Goal: Navigation & Orientation: Find specific page/section

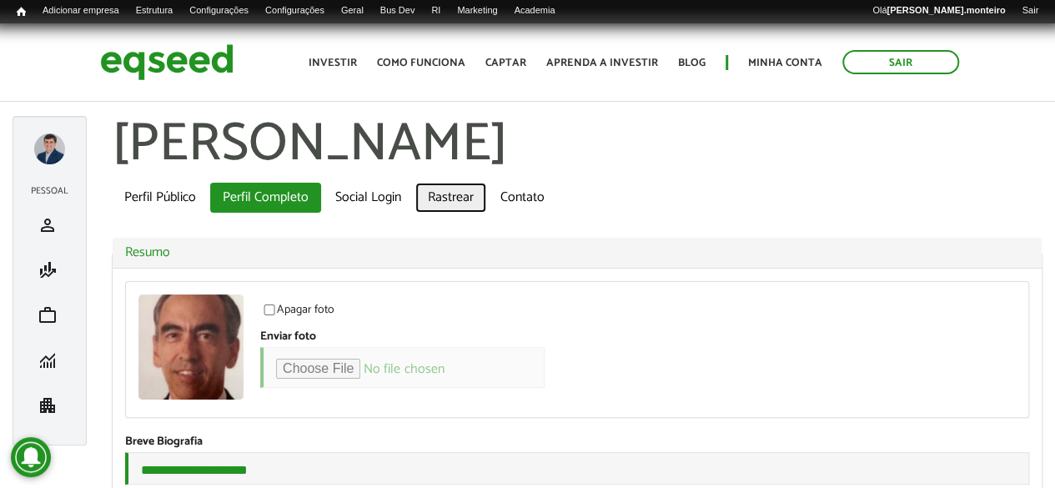
click at [460, 199] on link "Rastrear" at bounding box center [450, 198] width 71 height 30
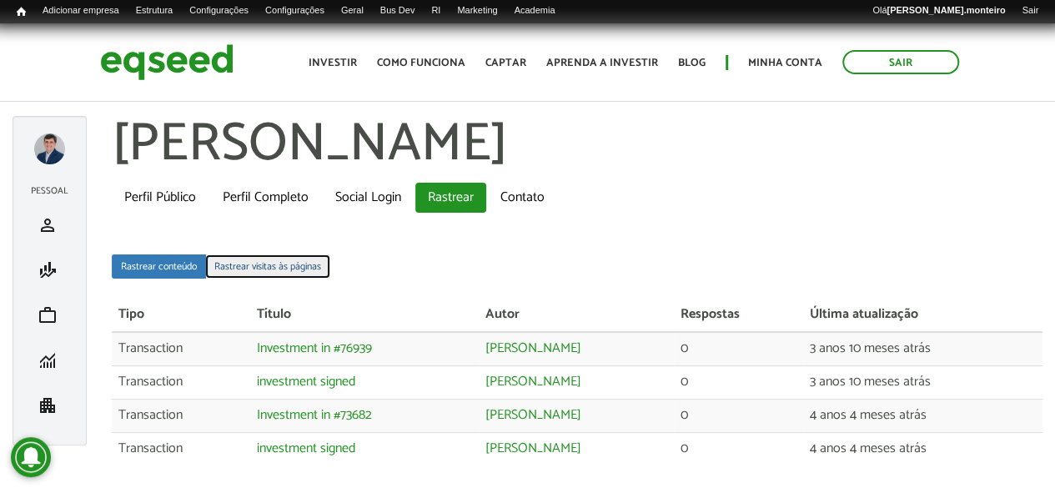
click at [287, 262] on link "Rastrear visitas às páginas" at bounding box center [267, 266] width 125 height 24
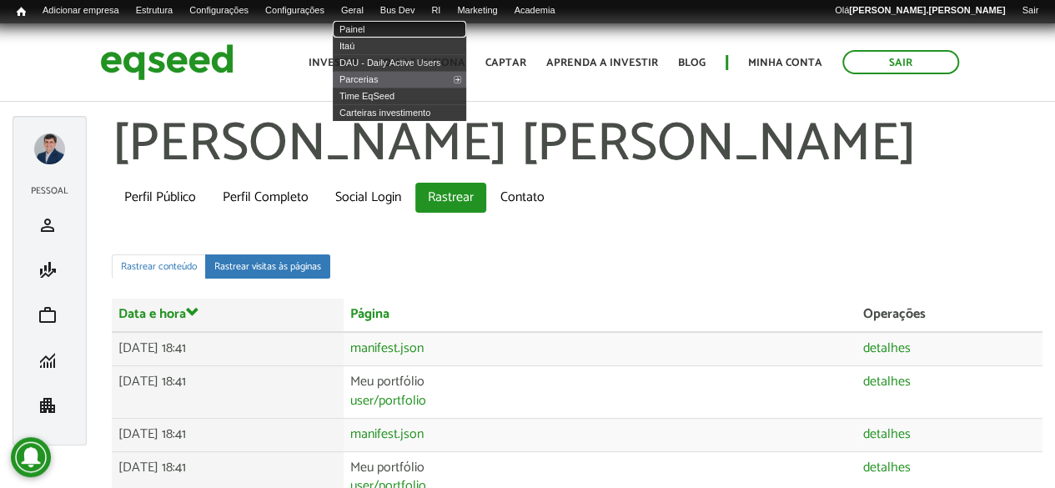
click at [384, 28] on link "Painel" at bounding box center [399, 29] width 133 height 17
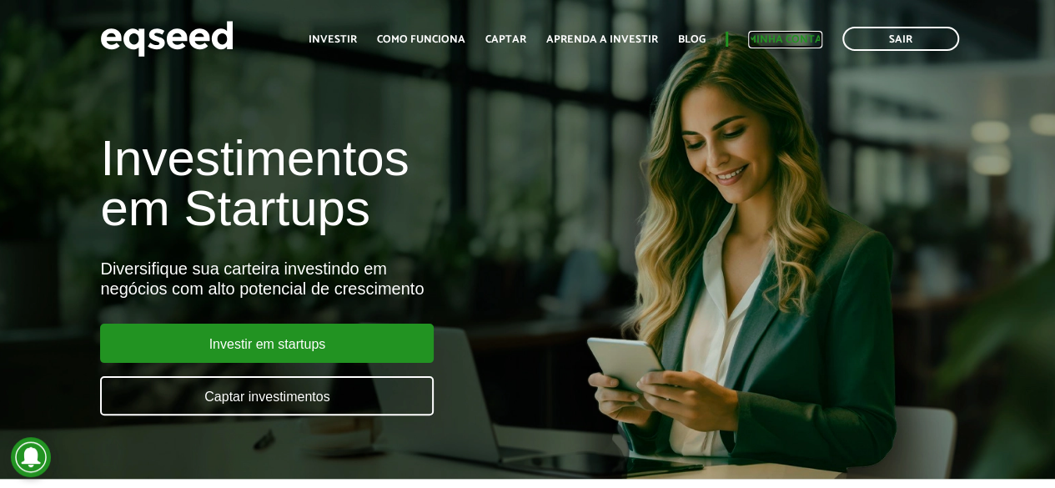
click at [760, 36] on link "Minha conta" at bounding box center [785, 39] width 74 height 11
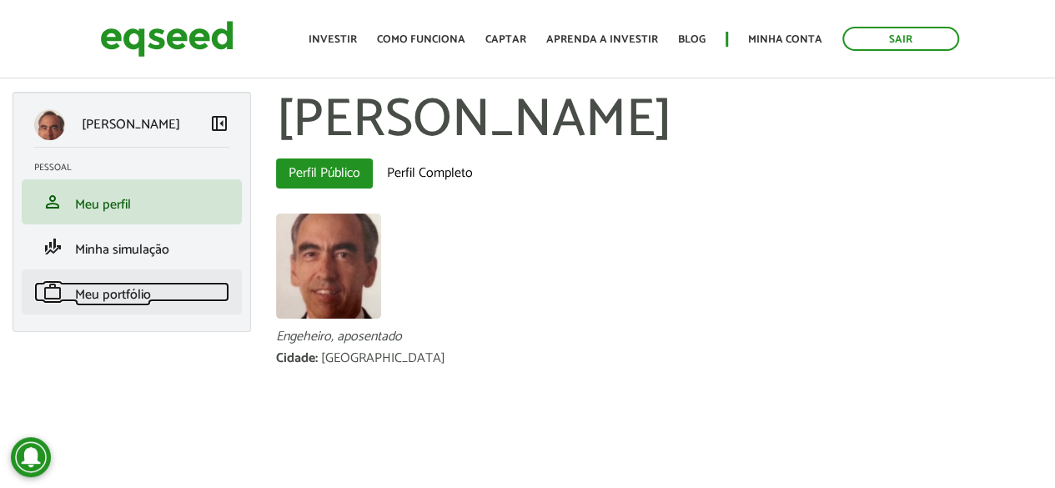
click at [97, 286] on span "Meu portfólio" at bounding box center [113, 294] width 76 height 23
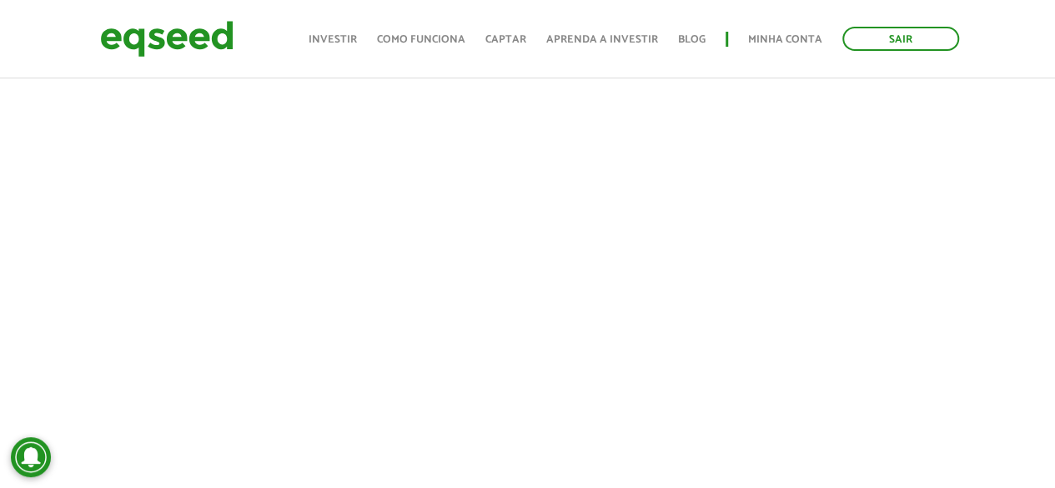
scroll to position [419, 0]
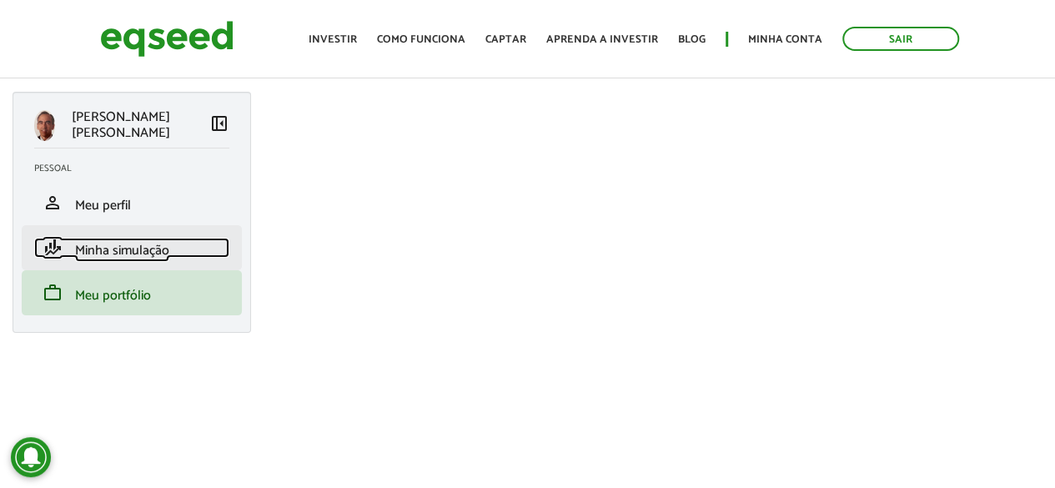
click at [155, 254] on span "Minha simulação" at bounding box center [122, 250] width 94 height 23
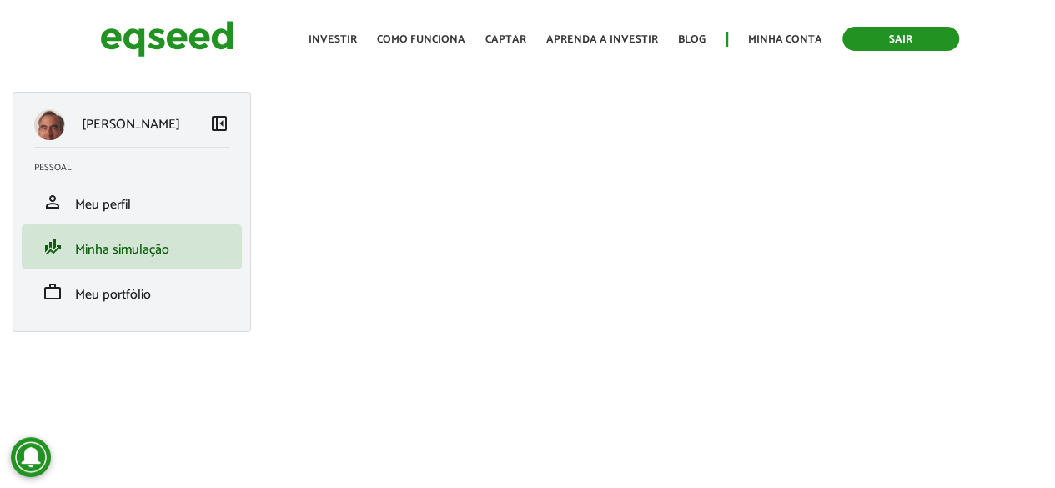
click at [893, 39] on link "Sair" at bounding box center [900, 39] width 117 height 24
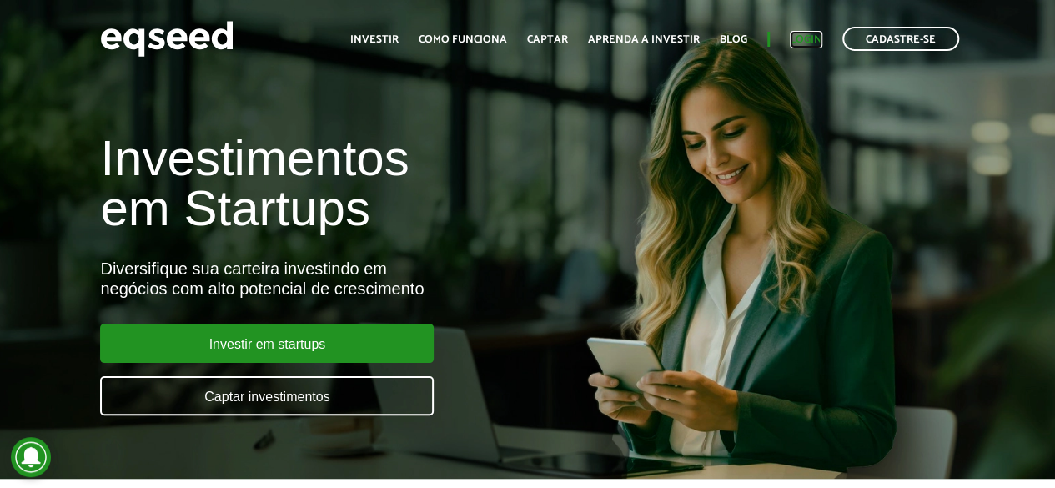
click at [798, 43] on link "Login" at bounding box center [806, 39] width 33 height 11
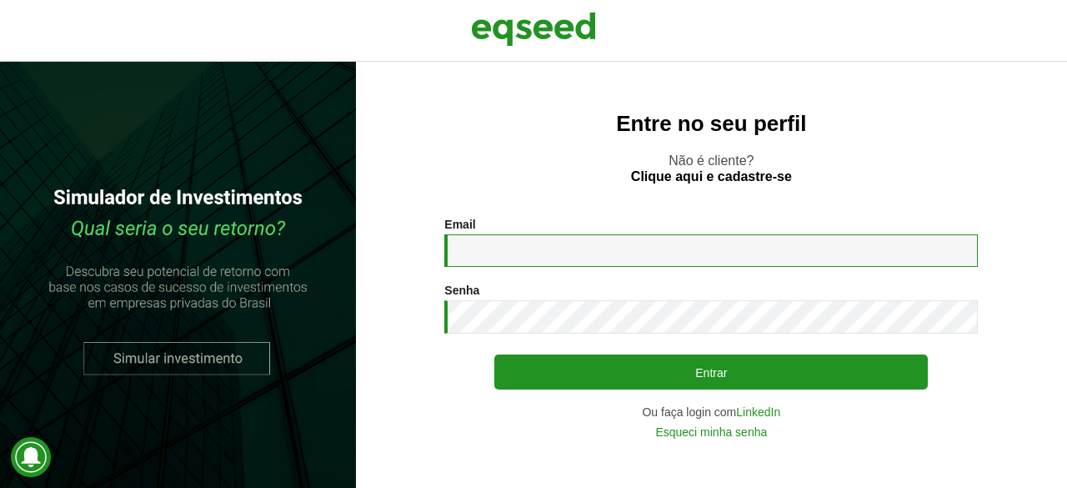
drag, startPoint x: 504, startPoint y: 247, endPoint x: 522, endPoint y: 243, distance: 18.8
click at [504, 246] on input "Email *" at bounding box center [711, 250] width 534 height 33
type input "**********"
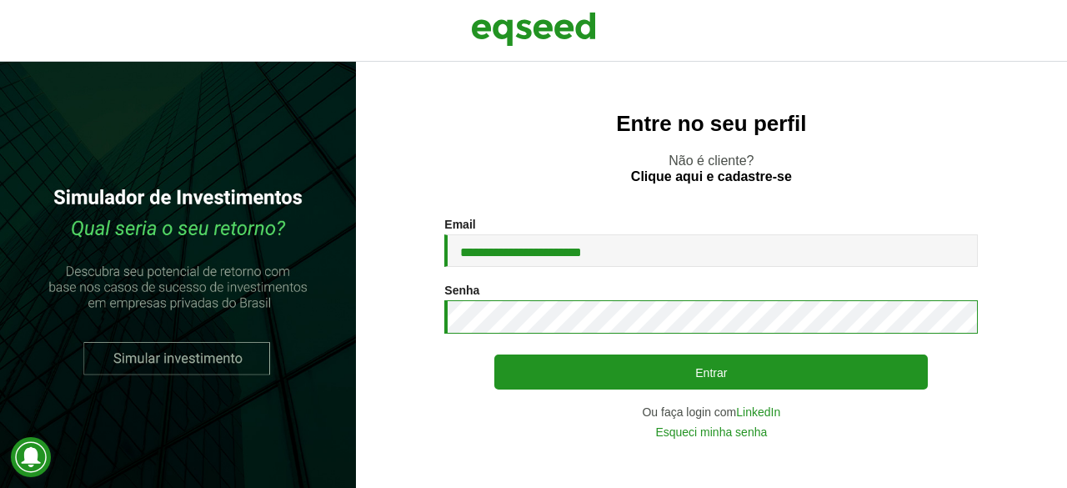
click at [494, 354] on button "Entrar" at bounding box center [711, 371] width 434 height 35
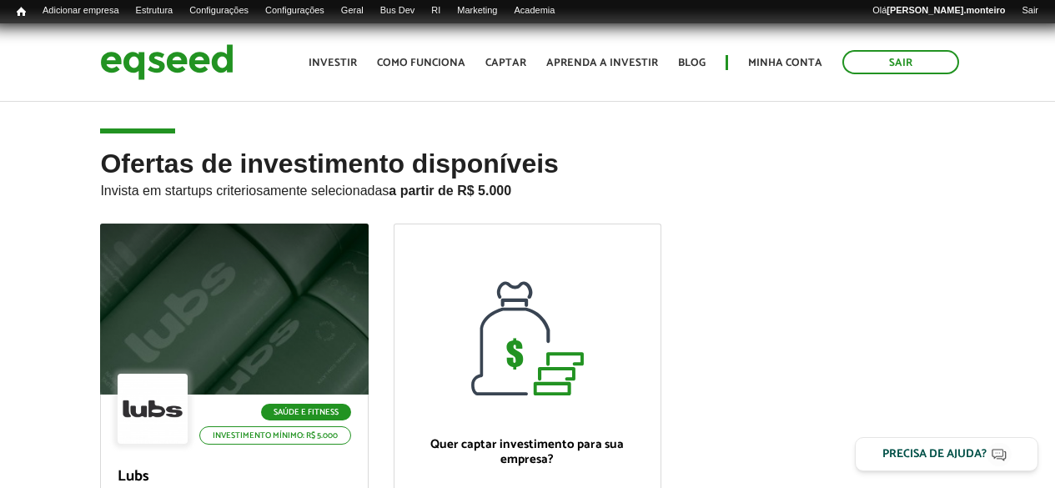
click at [0, 0] on link "Painel" at bounding box center [0, 0] width 0 height 0
